Goal: Information Seeking & Learning: Check status

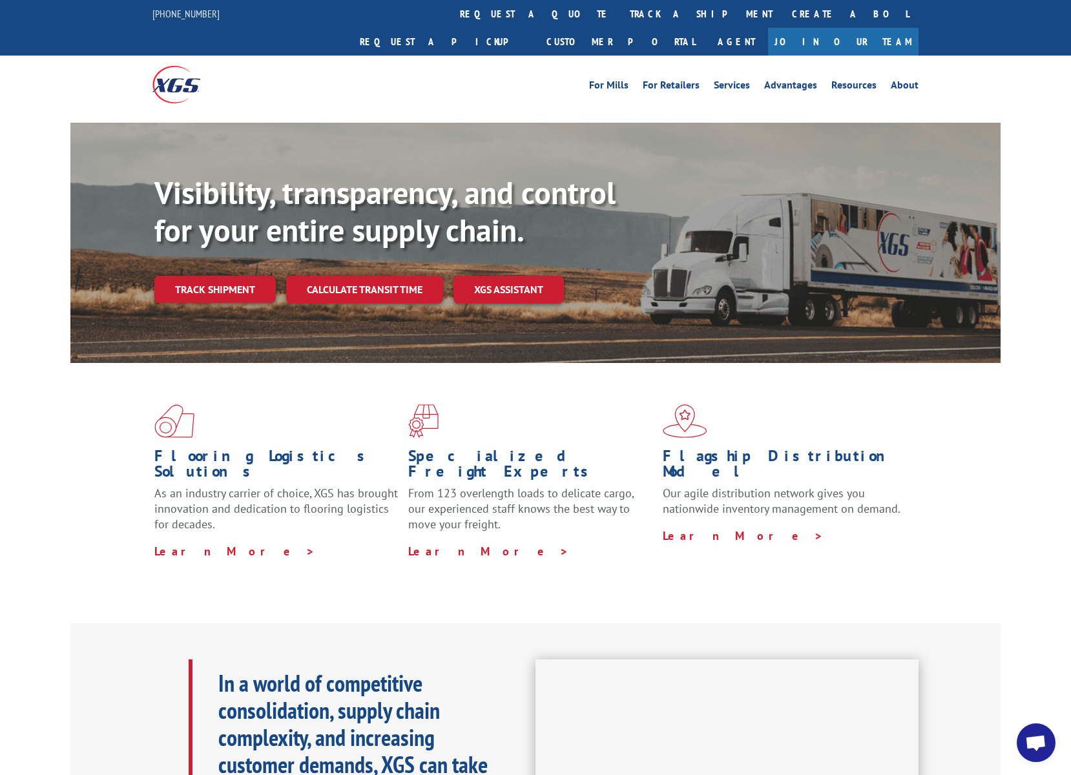
scroll to position [6427, 0]
click at [705, 28] on link "Customer Portal" at bounding box center [621, 42] width 168 height 28
click at [620, 11] on link "track a shipment" at bounding box center [701, 14] width 162 height 28
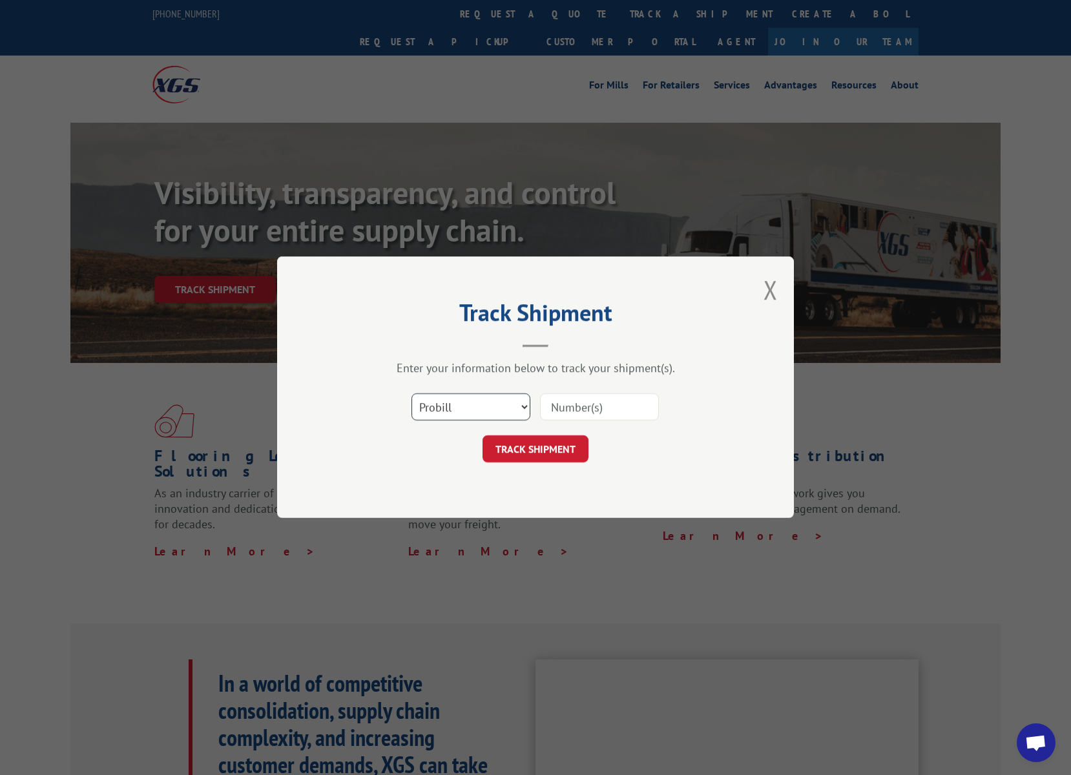
click at [519, 417] on select "Select category... Probill BOL PO" at bounding box center [471, 407] width 119 height 27
select select "bol"
click at [412, 394] on select "Select category... Probill BOL PO" at bounding box center [471, 407] width 119 height 27
click at [567, 411] on input at bounding box center [599, 407] width 119 height 27
paste input "243414"
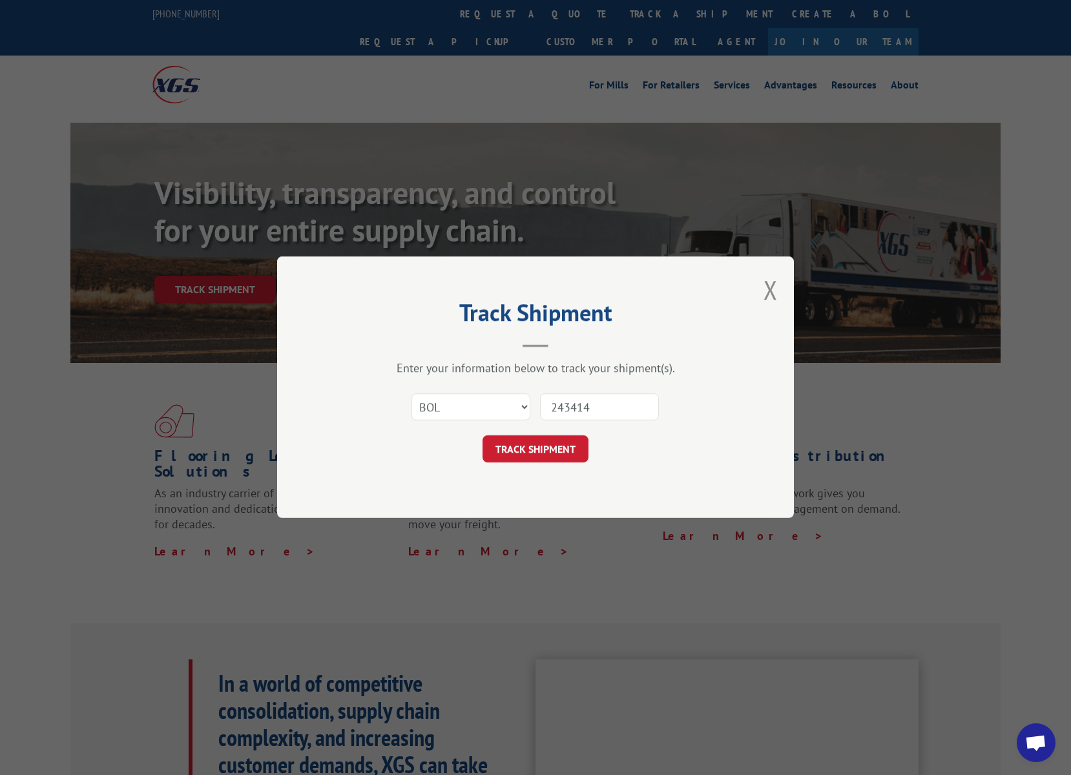
type input "243414"
click at [550, 435] on form "Select category... Probill BOL PO 243414 TRACK SHIPMENT" at bounding box center [536, 424] width 388 height 77
click at [548, 441] on button "TRACK SHIPMENT" at bounding box center [536, 449] width 106 height 27
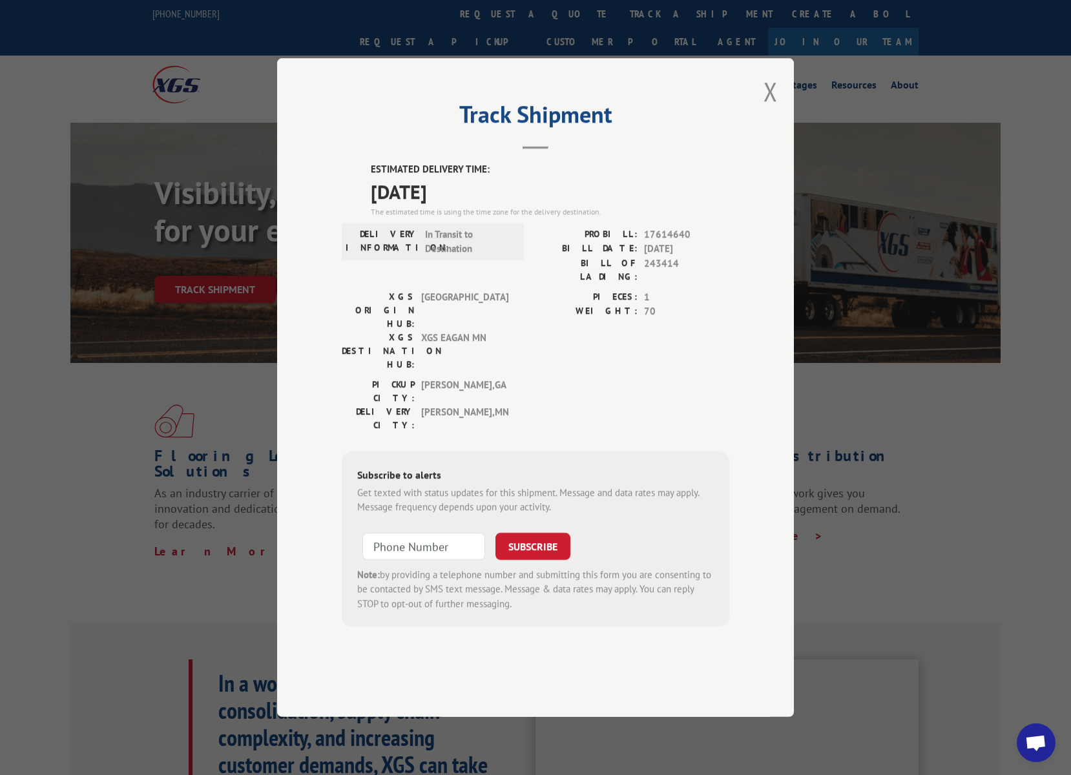
scroll to position [0, 0]
